Goal: Transaction & Acquisition: Subscribe to service/newsletter

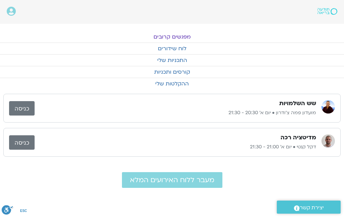
click at [174, 35] on link "מפגשים קרובים" at bounding box center [172, 36] width 344 height 11
click at [169, 40] on link "מפגשים קרובים" at bounding box center [172, 36] width 344 height 11
click at [167, 52] on link "לוח שידורים" at bounding box center [172, 48] width 344 height 11
click at [172, 44] on link "לוח שידורים" at bounding box center [172, 48] width 344 height 11
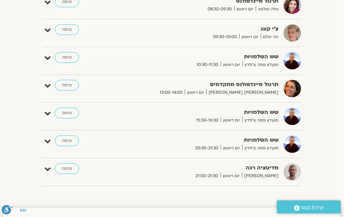
scroll to position [219, 0]
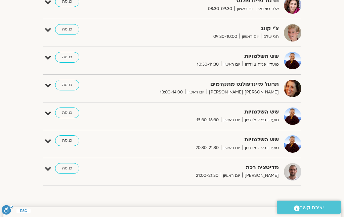
click at [339, 185] on div "הצג רק הרצאות להם יש [PERSON_NAME] גישה [DATE] - [DATE] השבוע להציג אירועים שפת…" at bounding box center [171, 14] width 337 height 355
click at [279, 124] on div "שש השלמויות מועדון פמה צ'ודרון יום ראשון 15:30-16:30 כניסה" at bounding box center [177, 116] width 248 height 17
click at [48, 116] on icon at bounding box center [48, 113] width 6 height 9
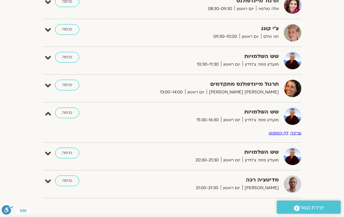
click at [65, 115] on link "כניסה" at bounding box center [67, 113] width 24 height 11
